Goal: Navigation & Orientation: Understand site structure

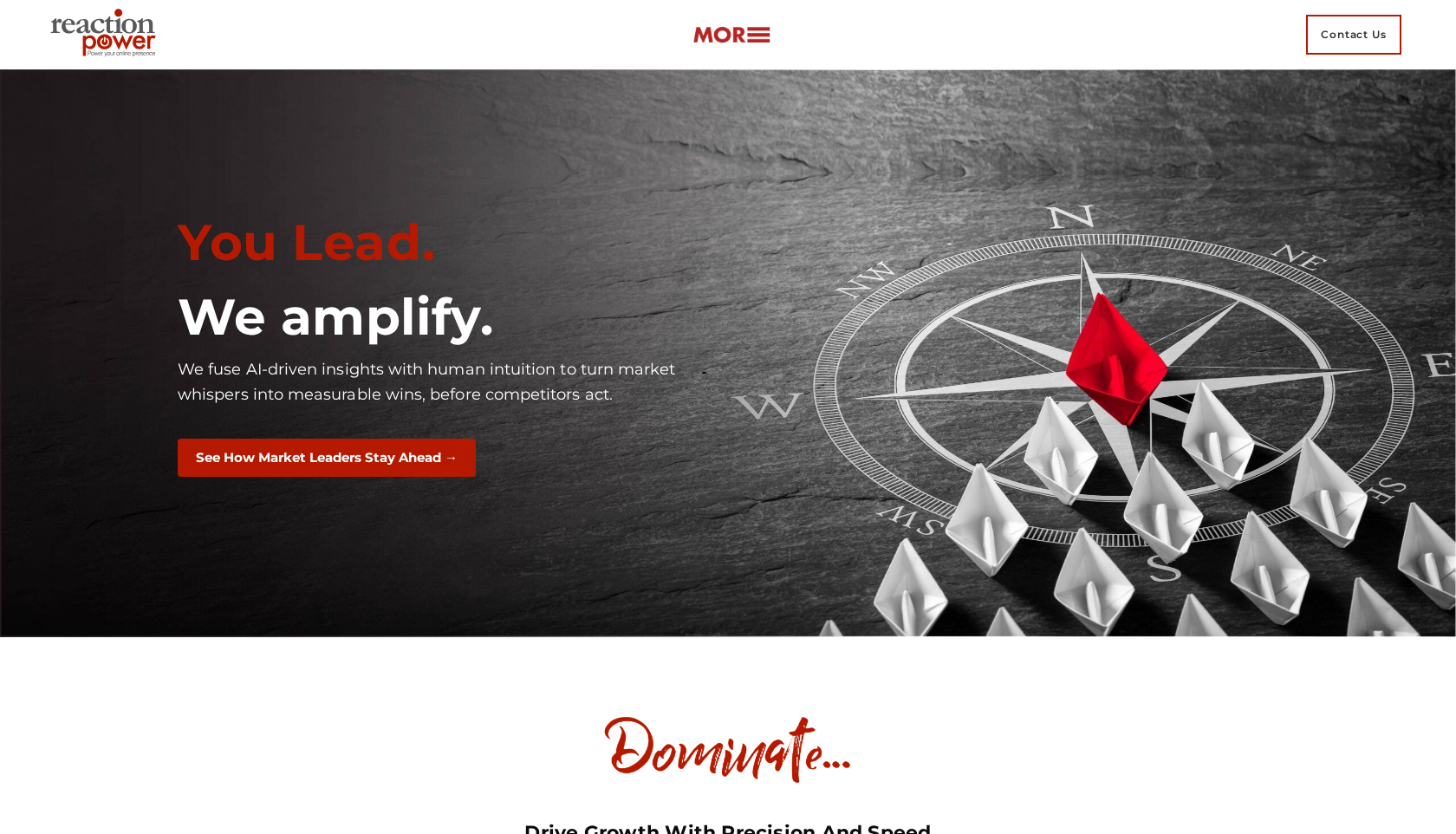
click at [755, 22] on link at bounding box center [731, 34] width 78 height 26
click at [753, 22] on link at bounding box center [731, 34] width 78 height 26
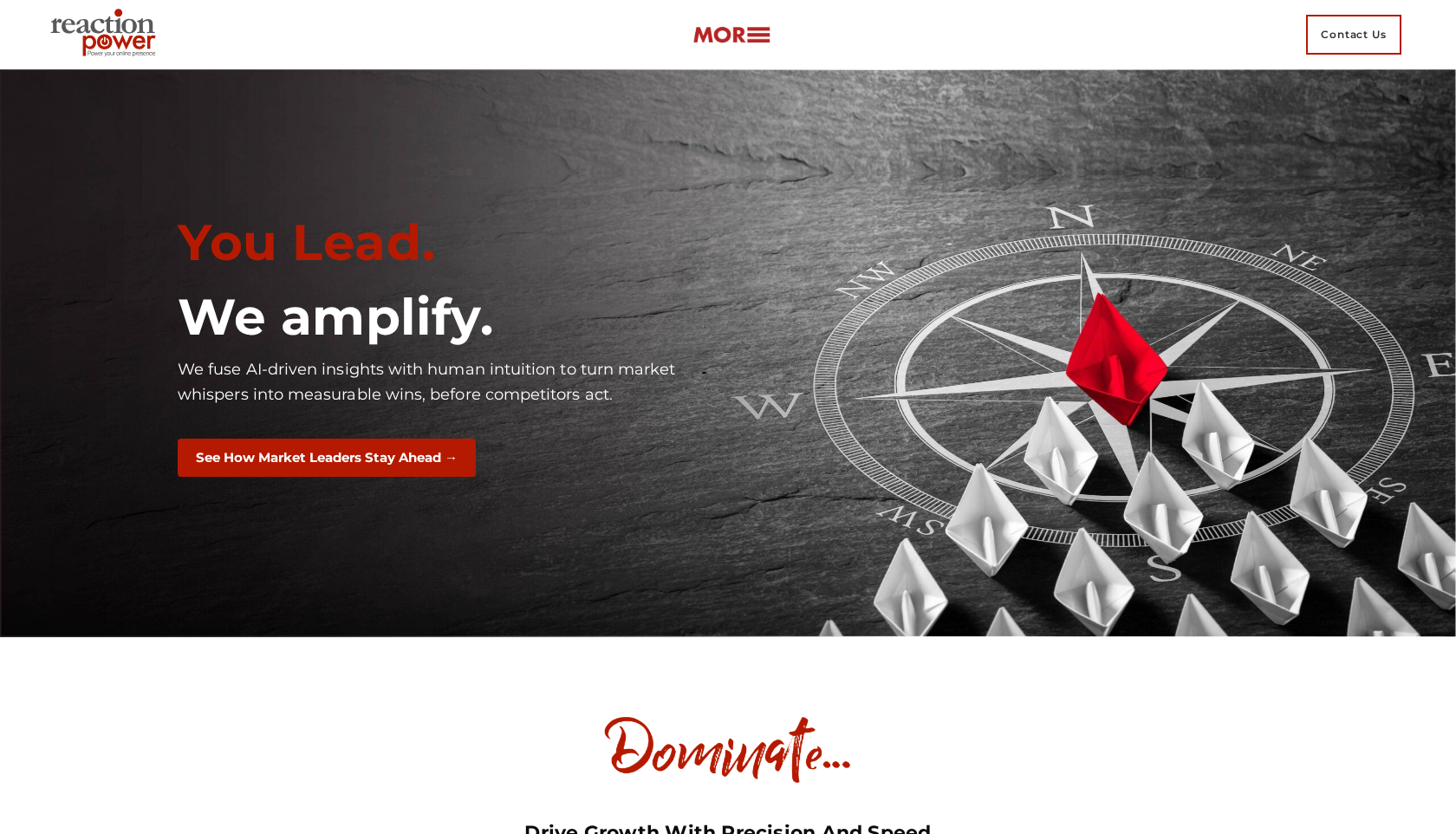
click at [753, 22] on link at bounding box center [731, 34] width 78 height 26
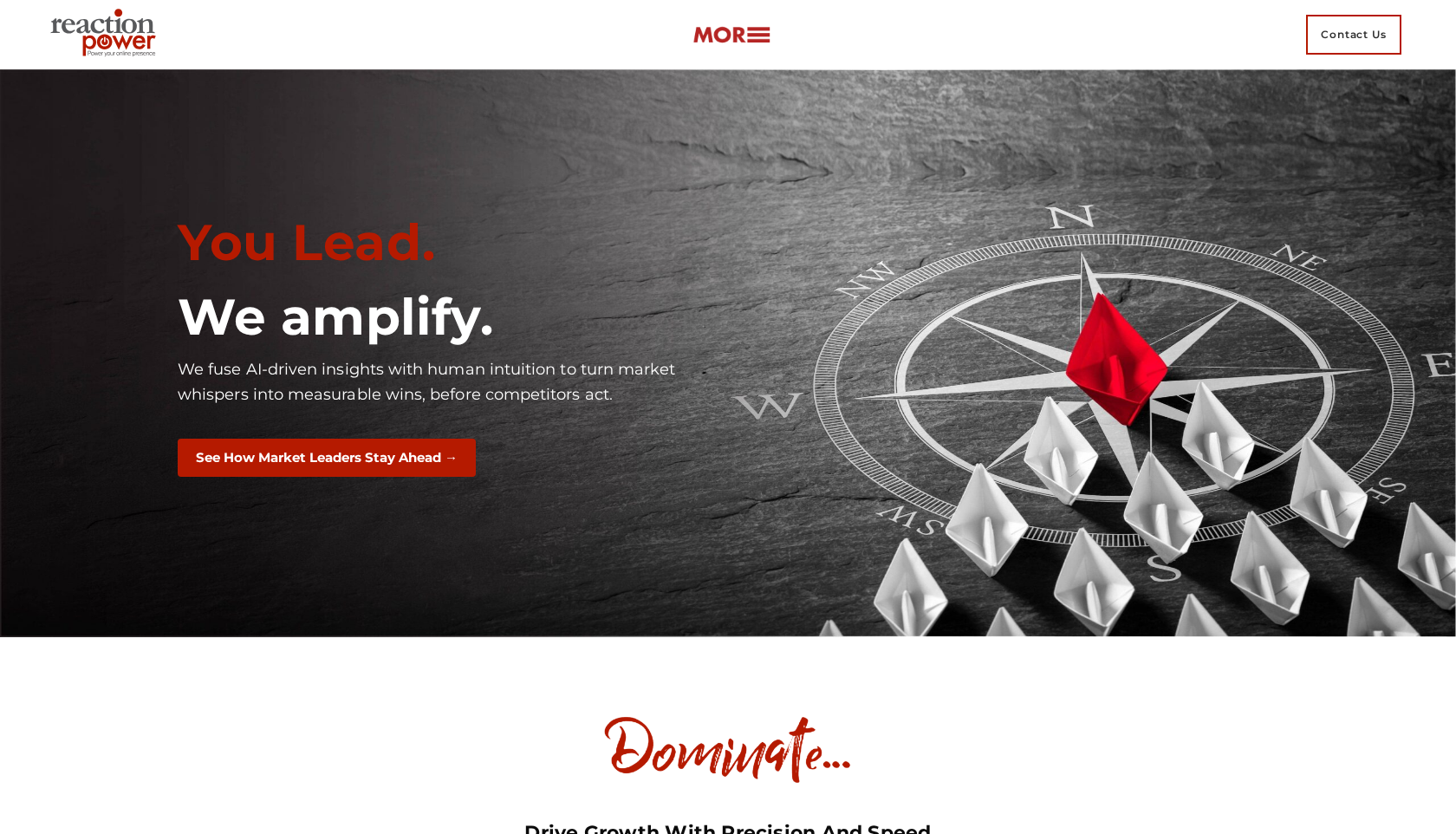
click at [753, 22] on link at bounding box center [731, 34] width 78 height 26
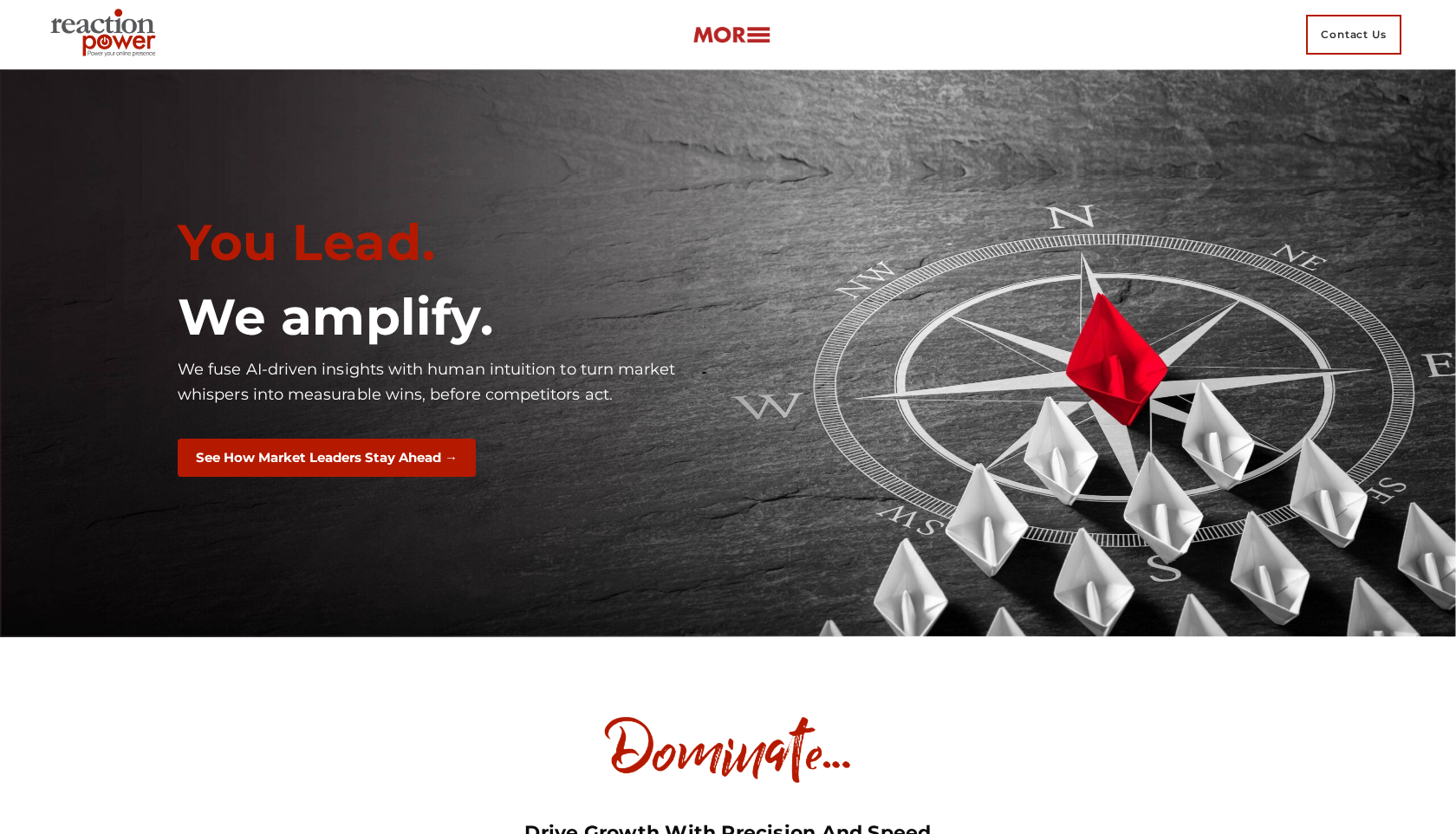
click at [753, 22] on link at bounding box center [731, 34] width 78 height 26
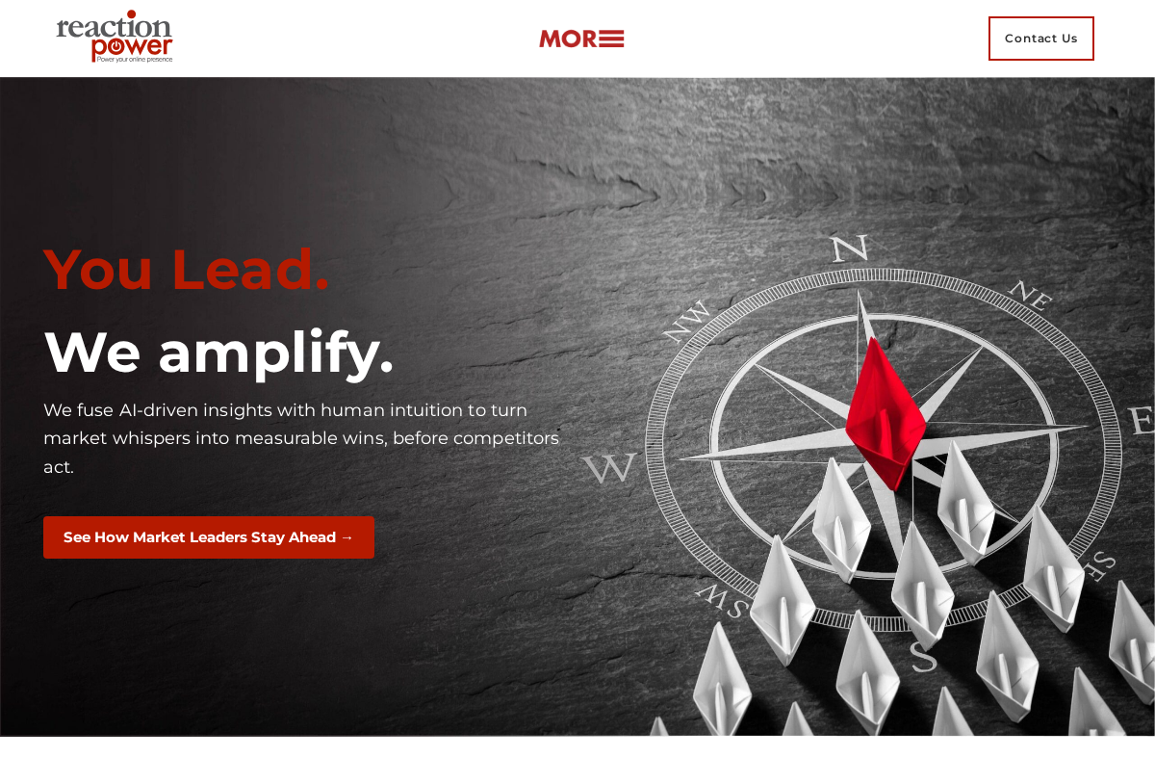
click at [605, 44] on img at bounding box center [581, 39] width 87 height 22
